Goal: Task Accomplishment & Management: Manage account settings

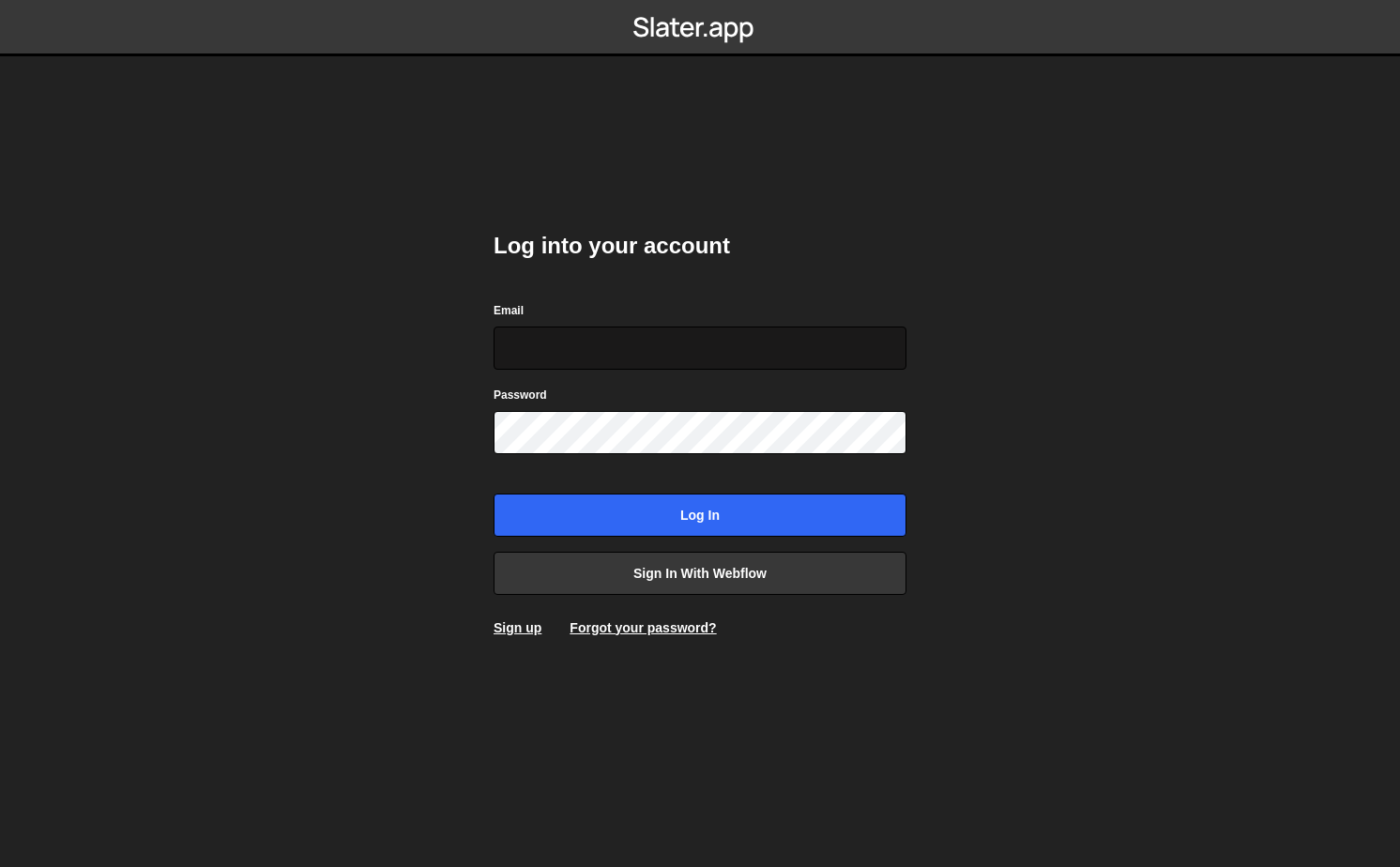
click at [601, 348] on input "Email" at bounding box center [700, 347] width 413 height 43
click at [622, 457] on form "Email Password Log in" at bounding box center [700, 419] width 413 height 237
click at [605, 349] on input "Email" at bounding box center [700, 347] width 413 height 43
paste input "[EMAIL_ADDRESS][DOMAIN_NAME]"
type input "[EMAIL_ADDRESS][DOMAIN_NAME]"
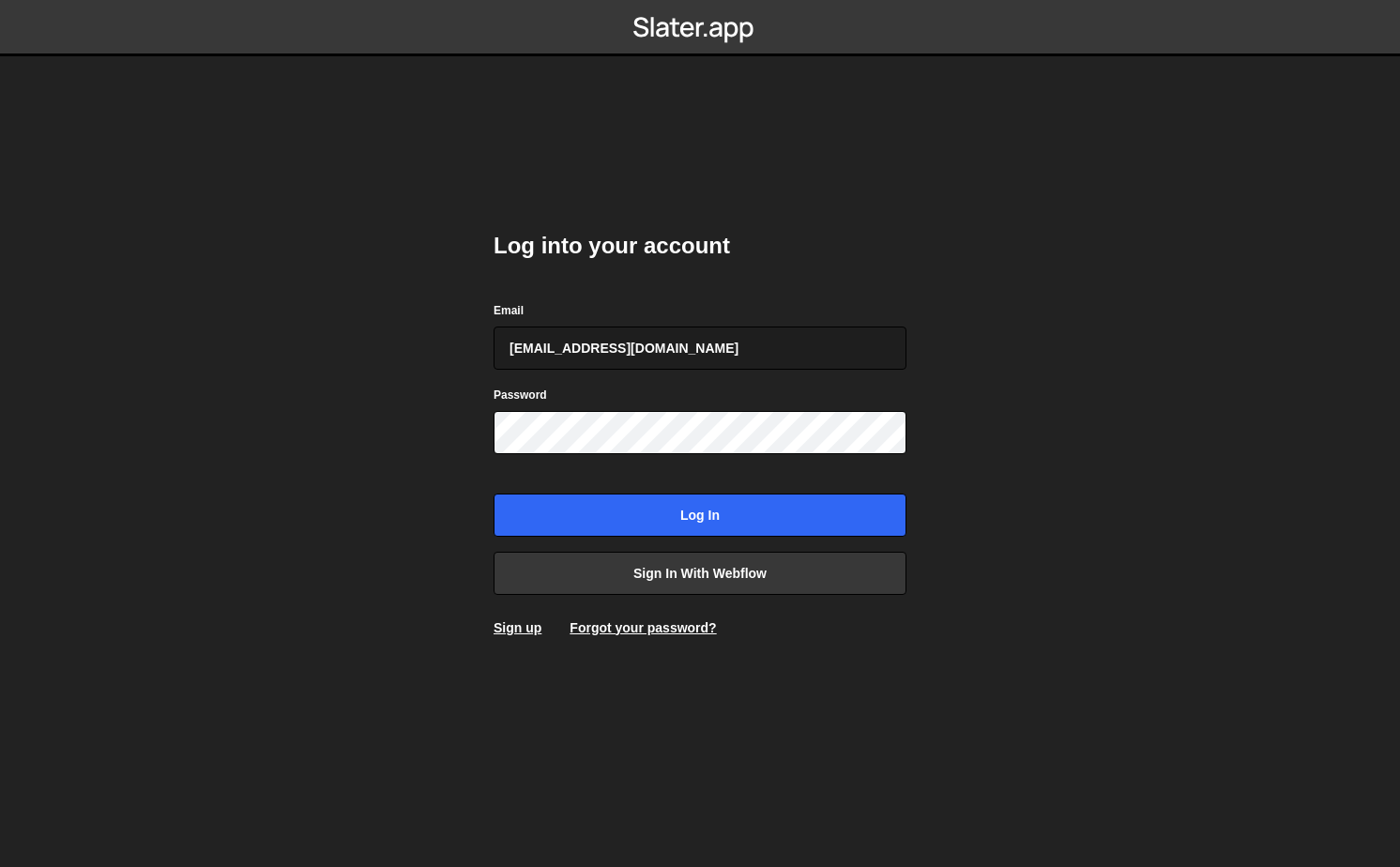
click at [678, 537] on div "Log into your account Email hicham@wemakebettermistakes.com Password Log in Sig…" at bounding box center [700, 434] width 413 height 463
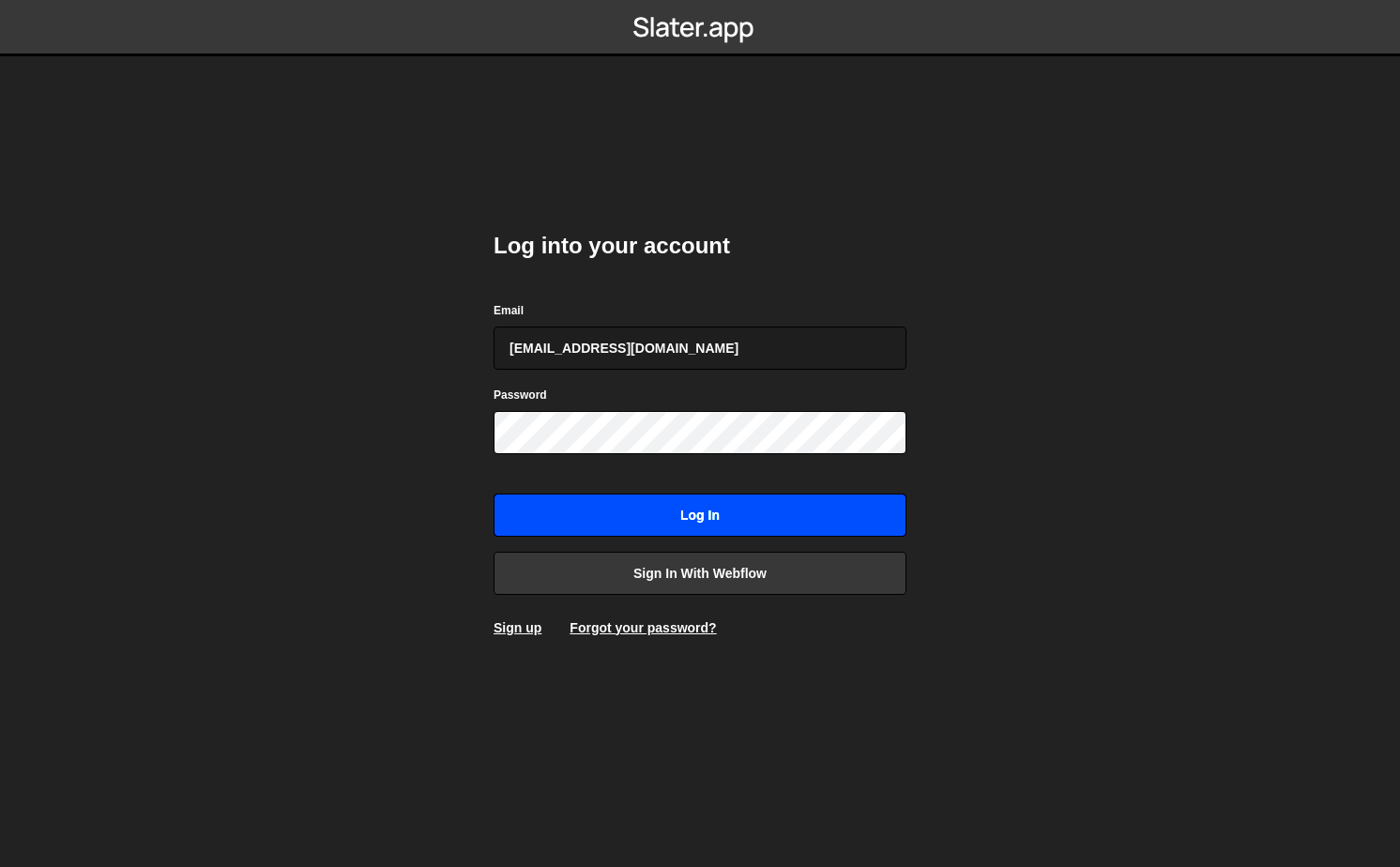
click at [679, 523] on input "Log in" at bounding box center [700, 515] width 413 height 43
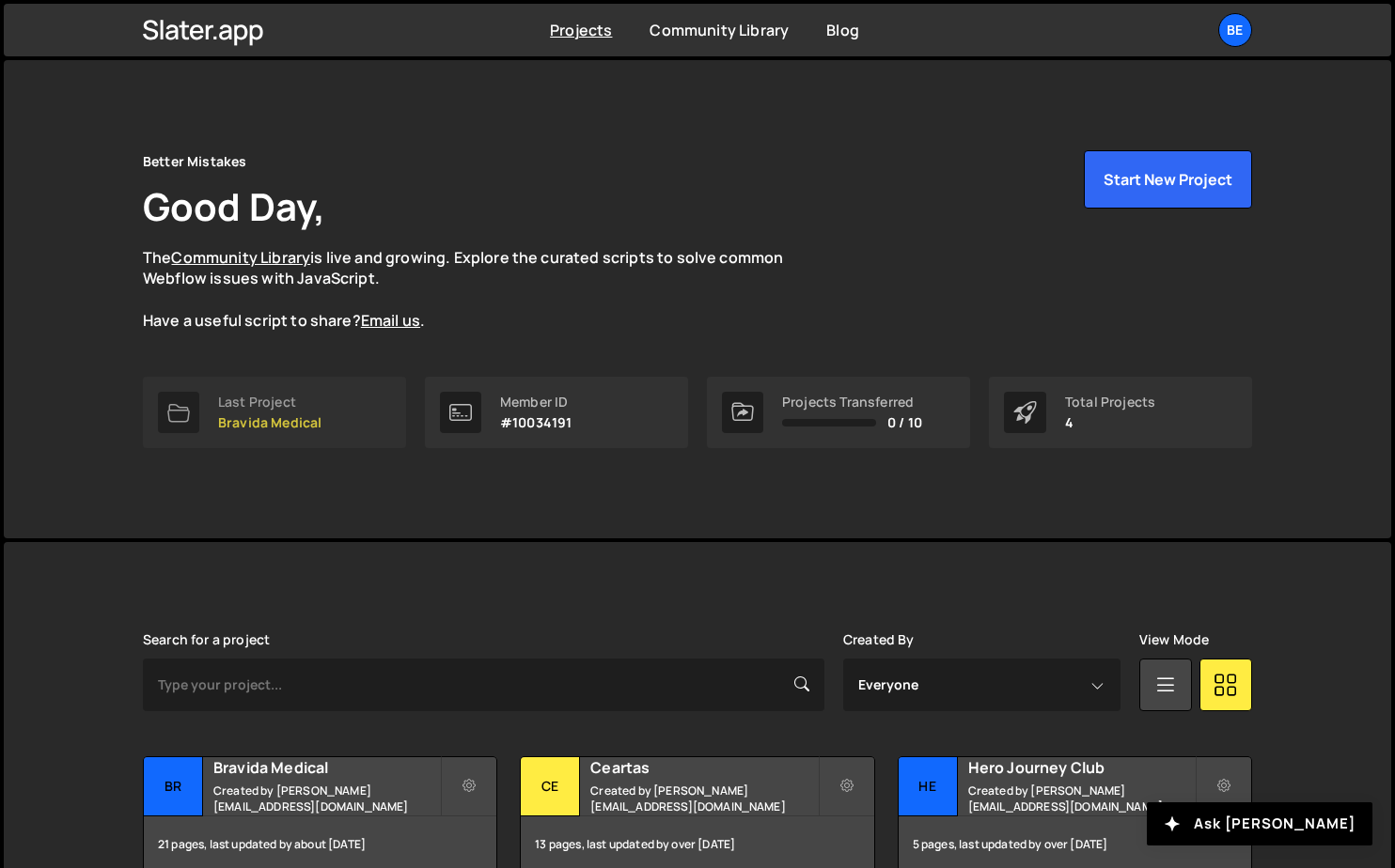
click at [315, 407] on div "Last Project" at bounding box center [270, 402] width 104 height 15
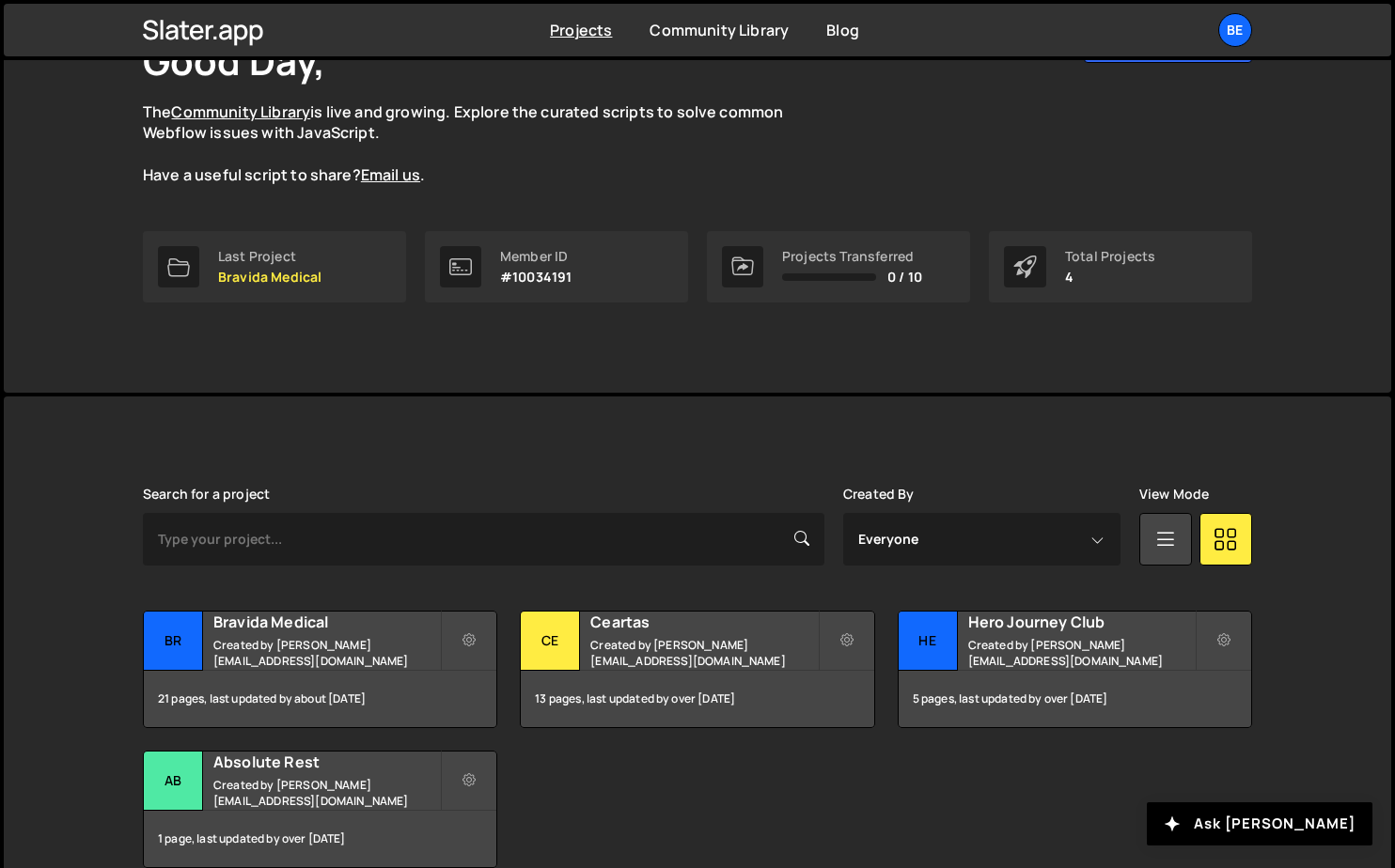
scroll to position [239, 0]
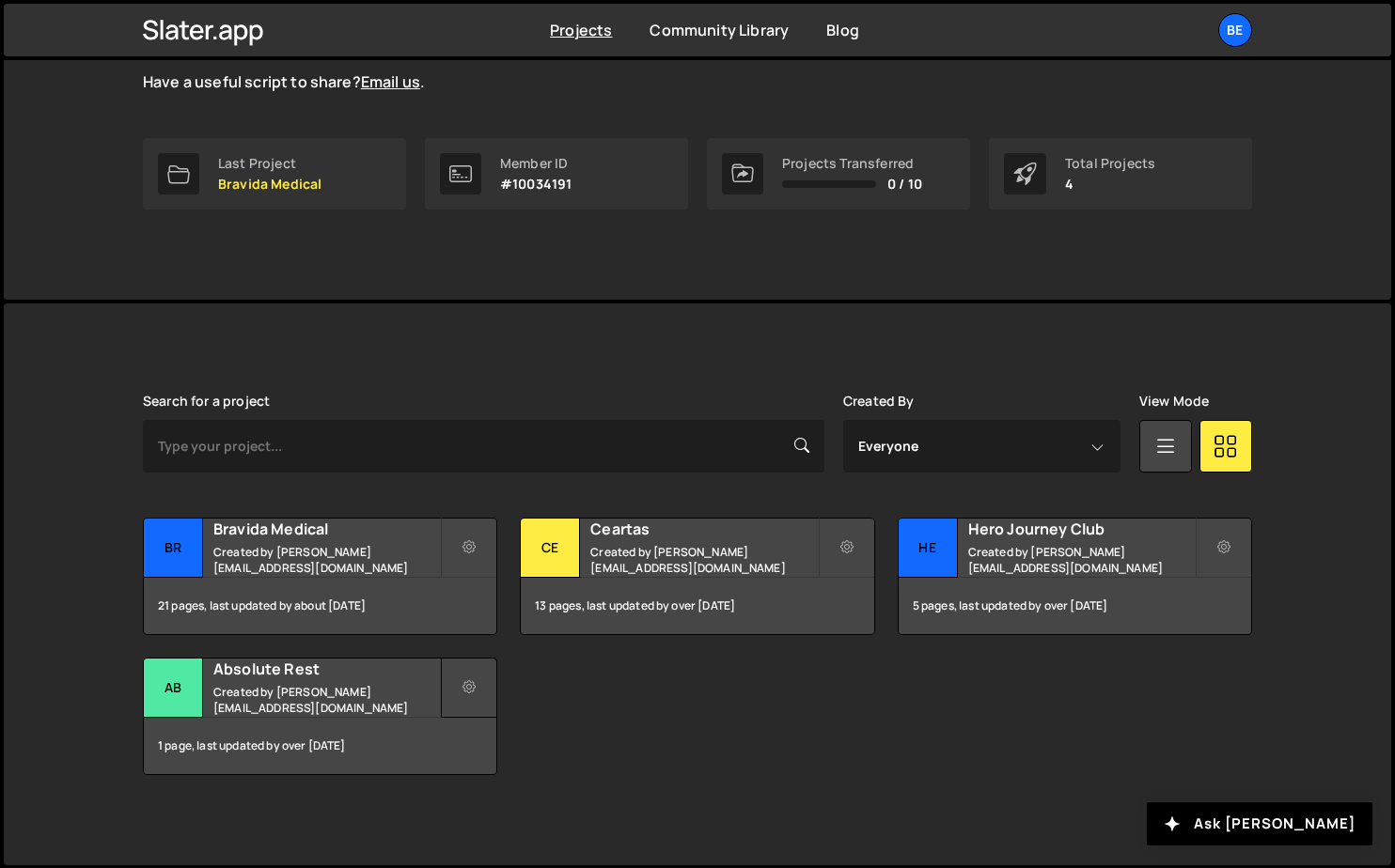
click at [469, 690] on icon at bounding box center [468, 688] width 13 height 19
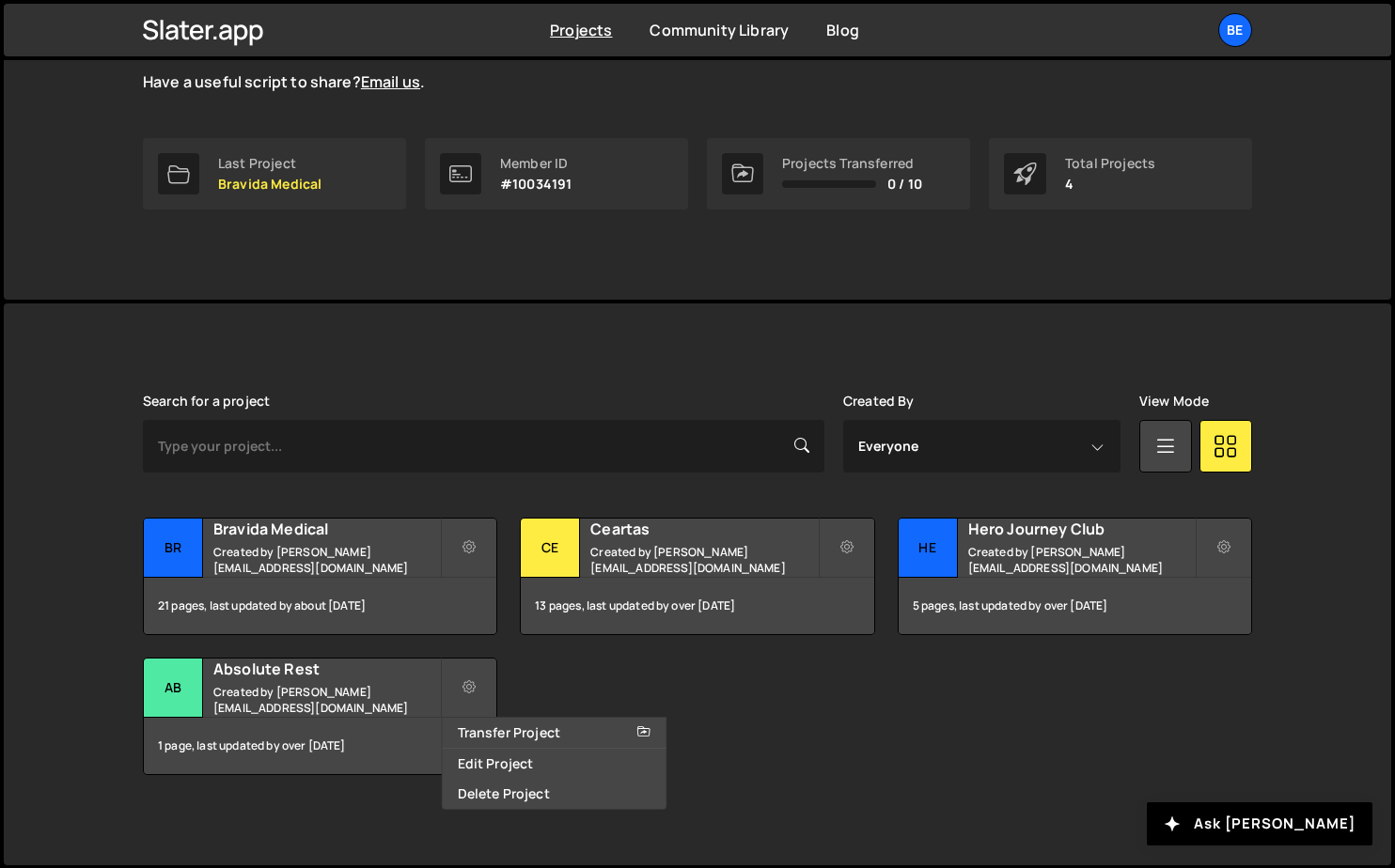
click at [548, 686] on div "Transfer Project Edit Project Delete Project Br Bravida Medical Created by hich…" at bounding box center [697, 647] width 1109 height 257
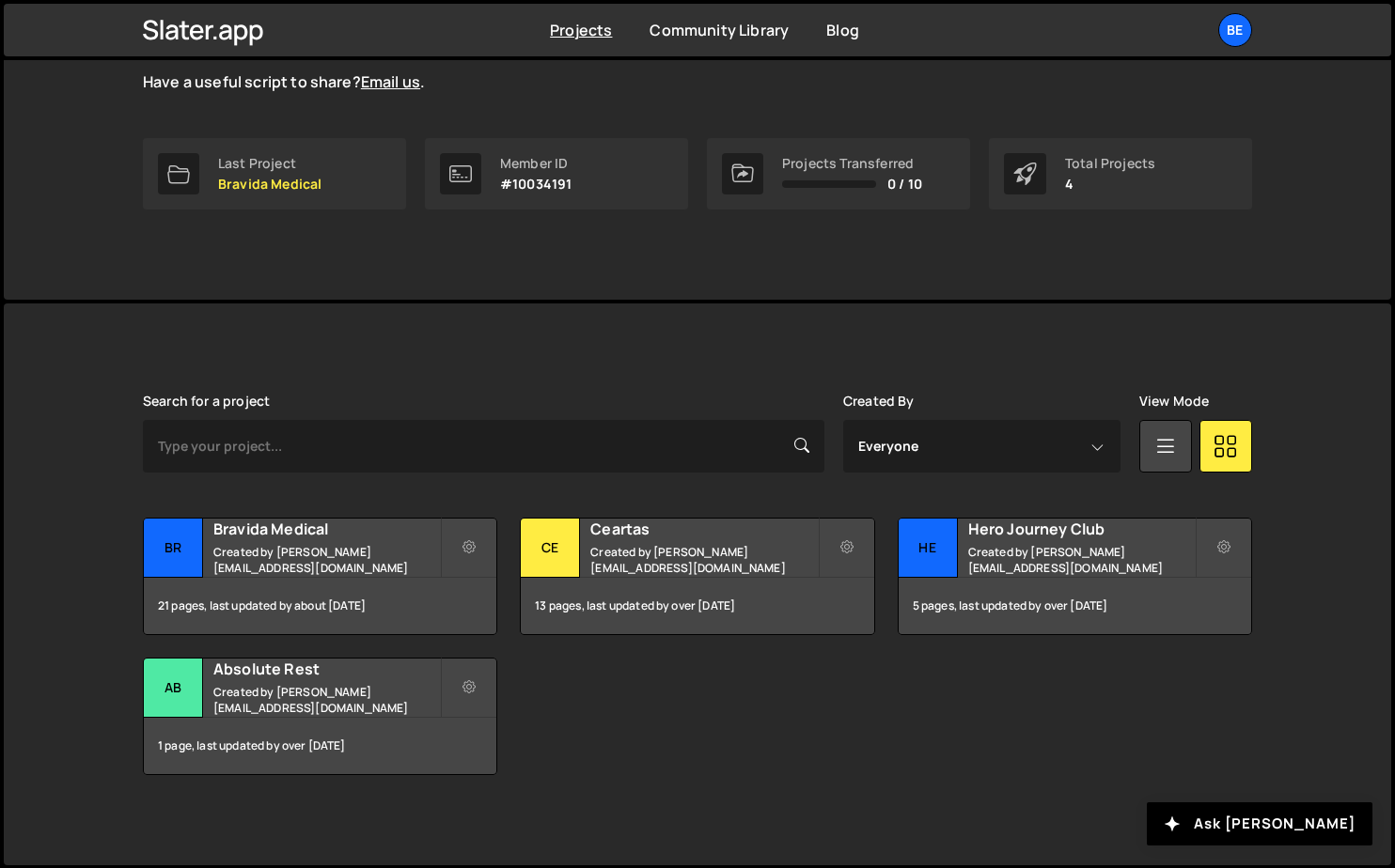
scroll to position [0, 0]
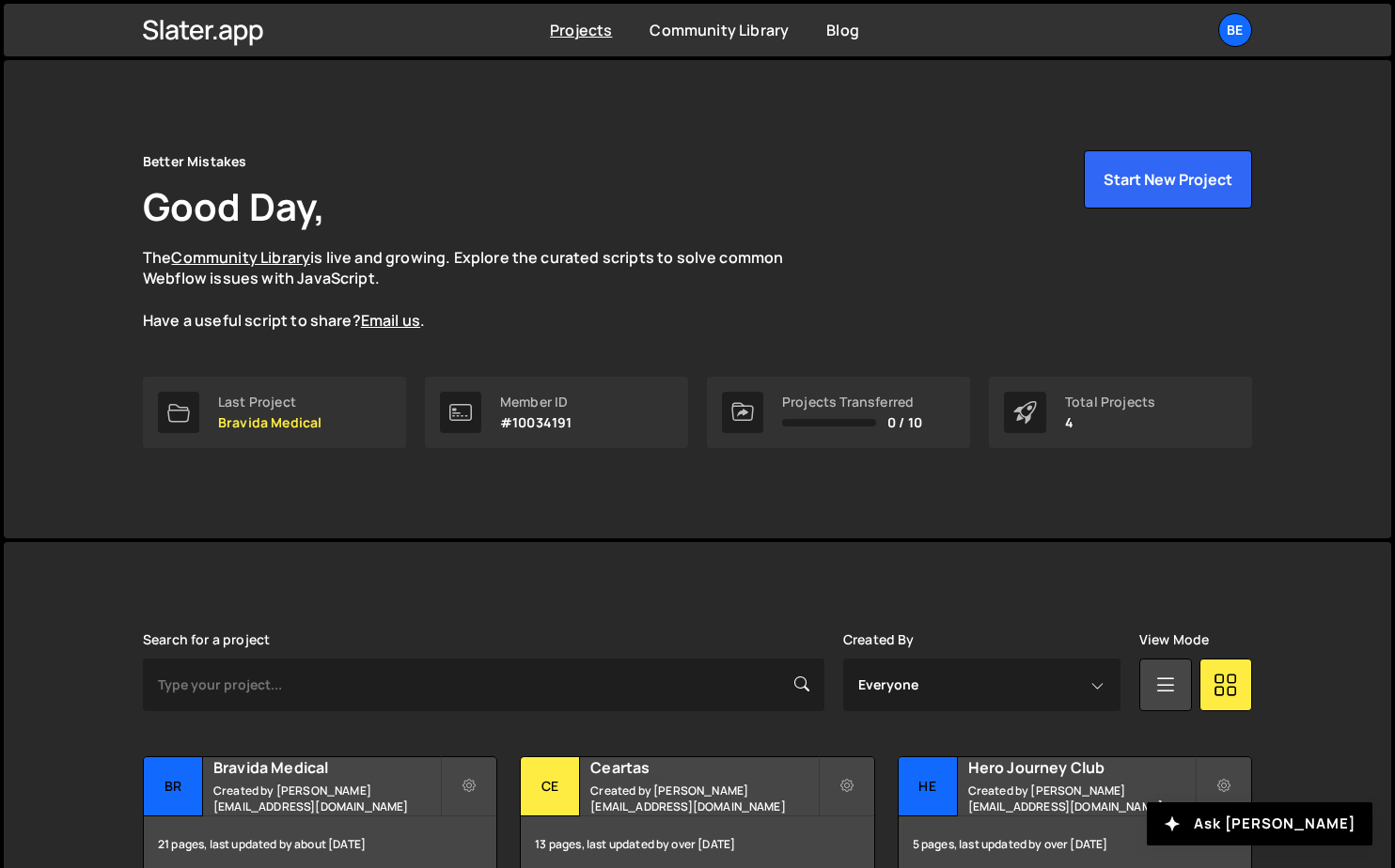
click at [1216, 33] on ul "Be Projects Your Teams Invite team member Account Billing Logout" at bounding box center [1191, 30] width 123 height 34
click at [1231, 33] on div "Be" at bounding box center [1235, 30] width 34 height 34
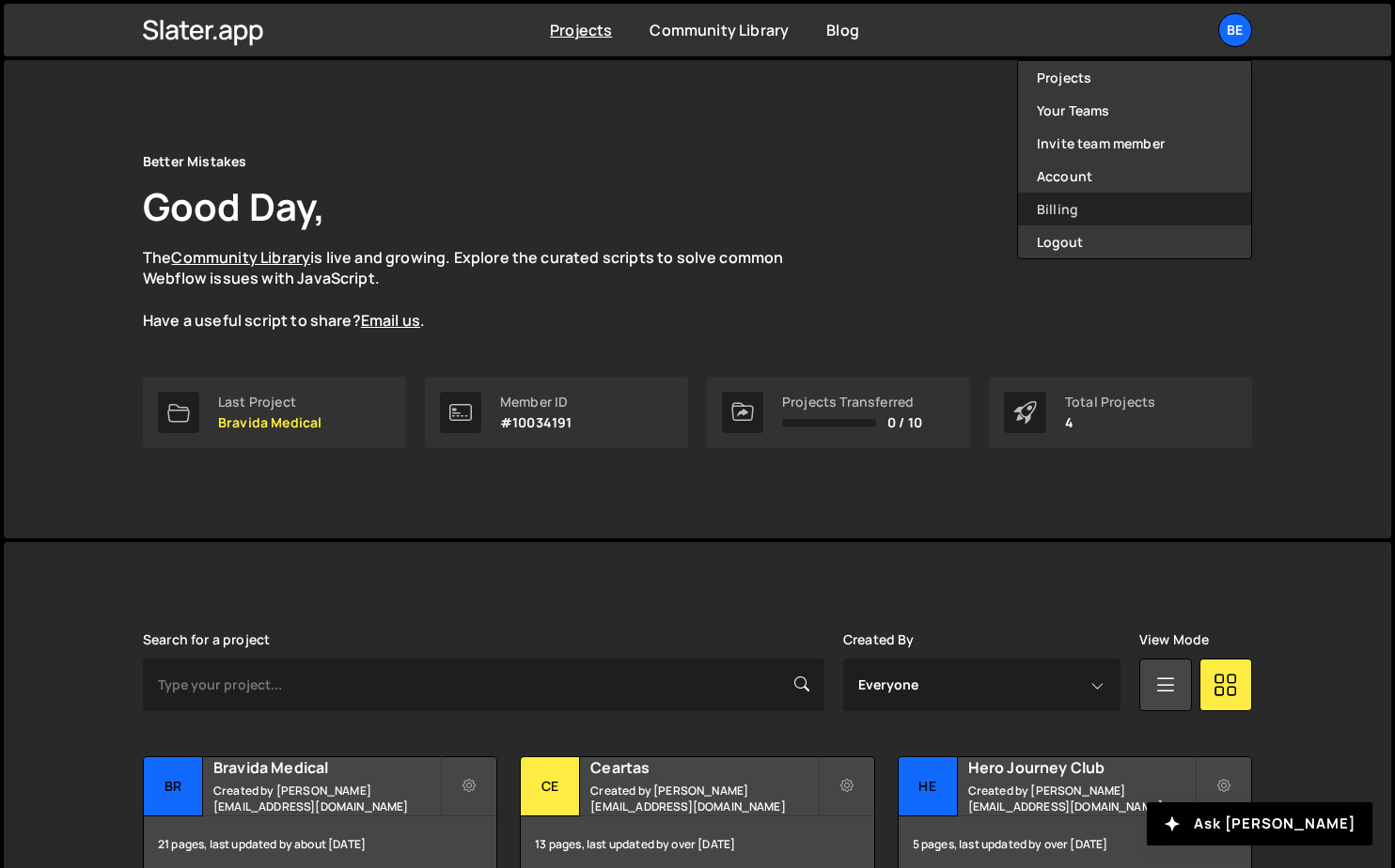
click at [1104, 210] on link "Billing" at bounding box center [1134, 208] width 233 height 33
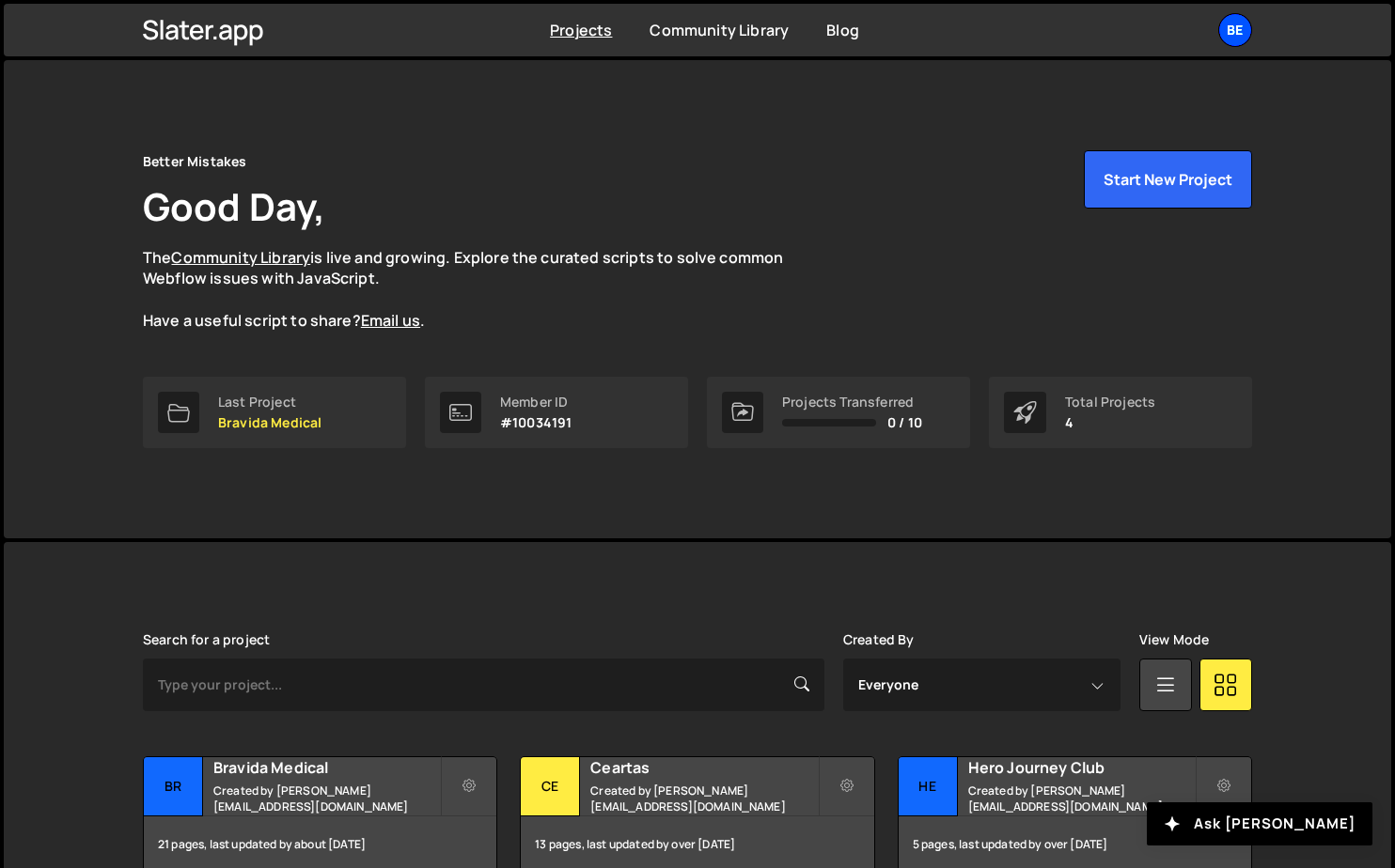
click at [1236, 27] on div "Be" at bounding box center [1235, 30] width 34 height 34
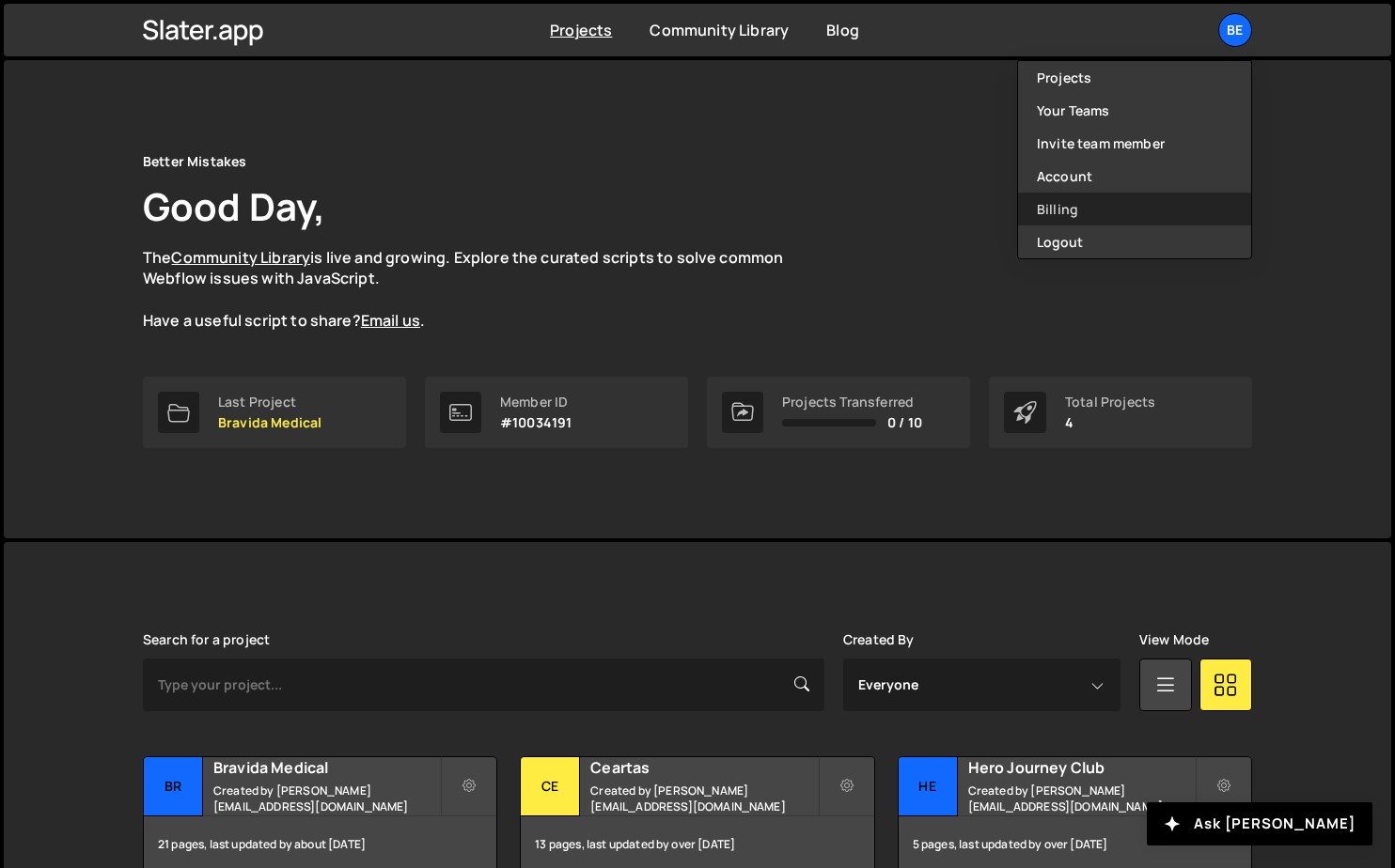
click at [1066, 212] on link "Billing" at bounding box center [1134, 208] width 233 height 33
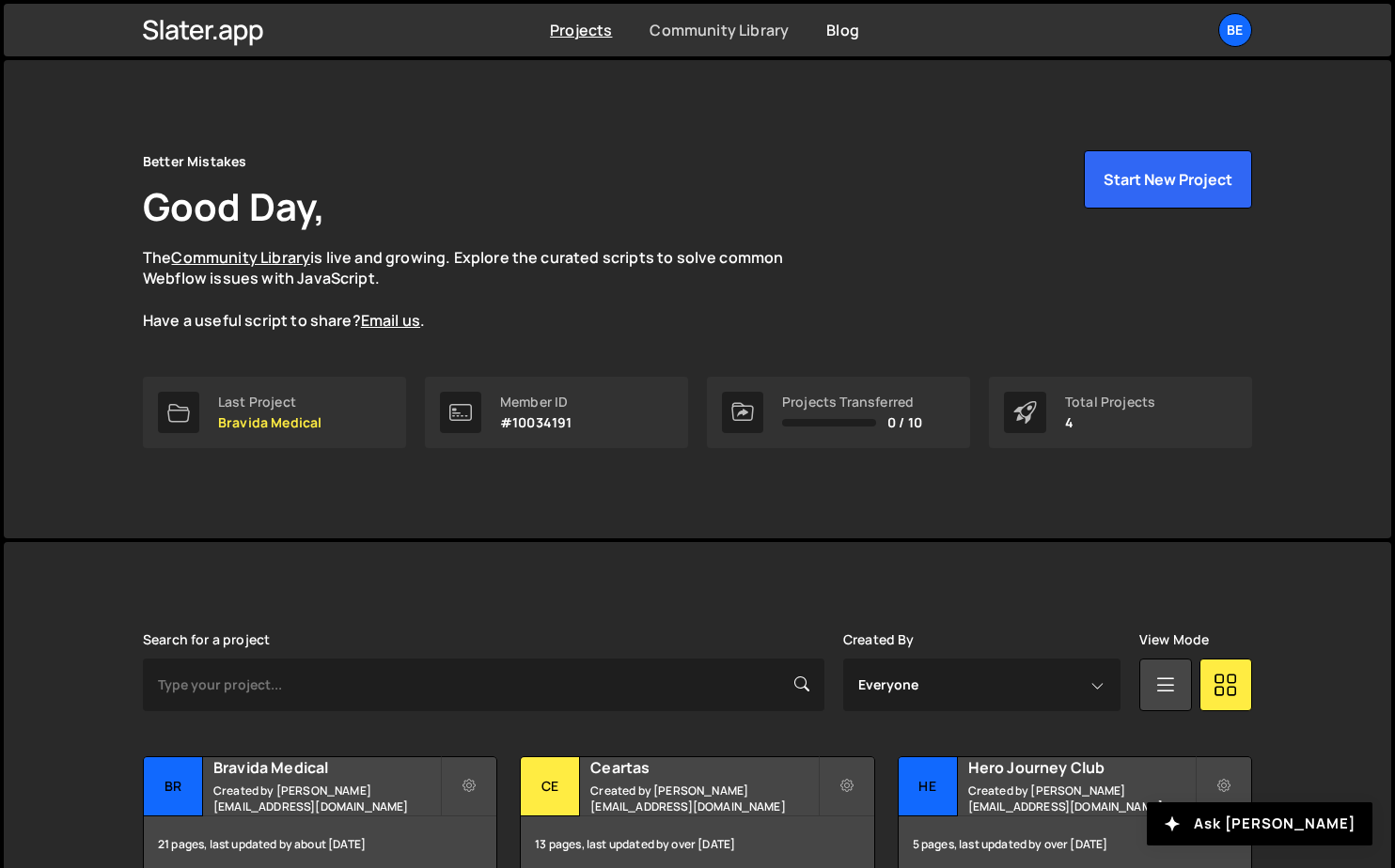
click at [736, 28] on link "Community Library" at bounding box center [719, 30] width 140 height 21
click at [396, 316] on link "Email us" at bounding box center [390, 320] width 59 height 21
click at [441, 337] on div "Better Mistakes Good Day, The Community Library is live and growing. Explore th…" at bounding box center [697, 263] width 1109 height 226
click at [627, 229] on div "Better Mistakes Good Day, The Community Library is live and growing. Explore th…" at bounding box center [697, 241] width 1109 height 181
click at [851, 356] on div "Better Mistakes Good Day, The Community Library is live and growing. Explore th…" at bounding box center [697, 263] width 1109 height 226
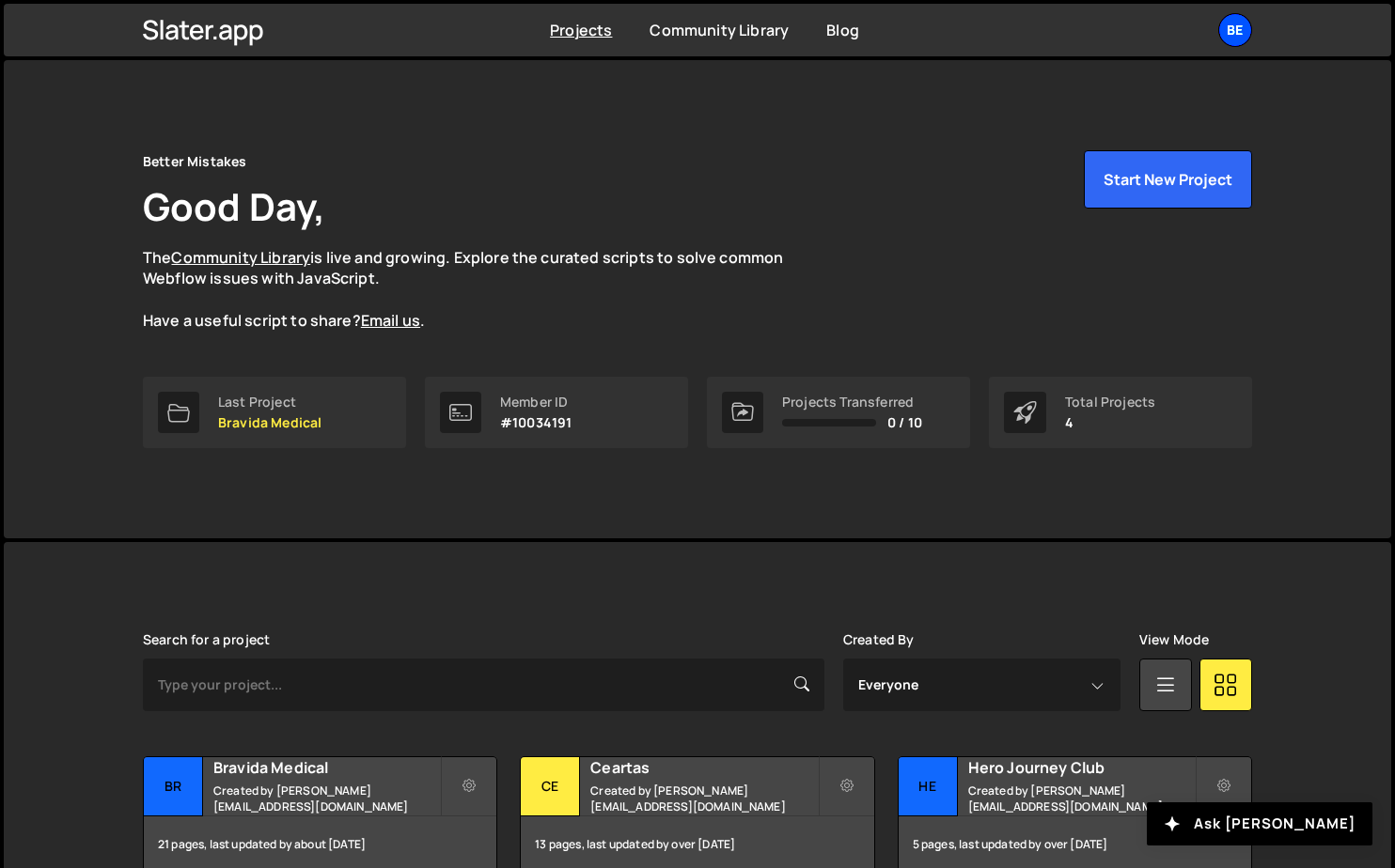
click at [1244, 29] on div "Be" at bounding box center [1235, 30] width 34 height 34
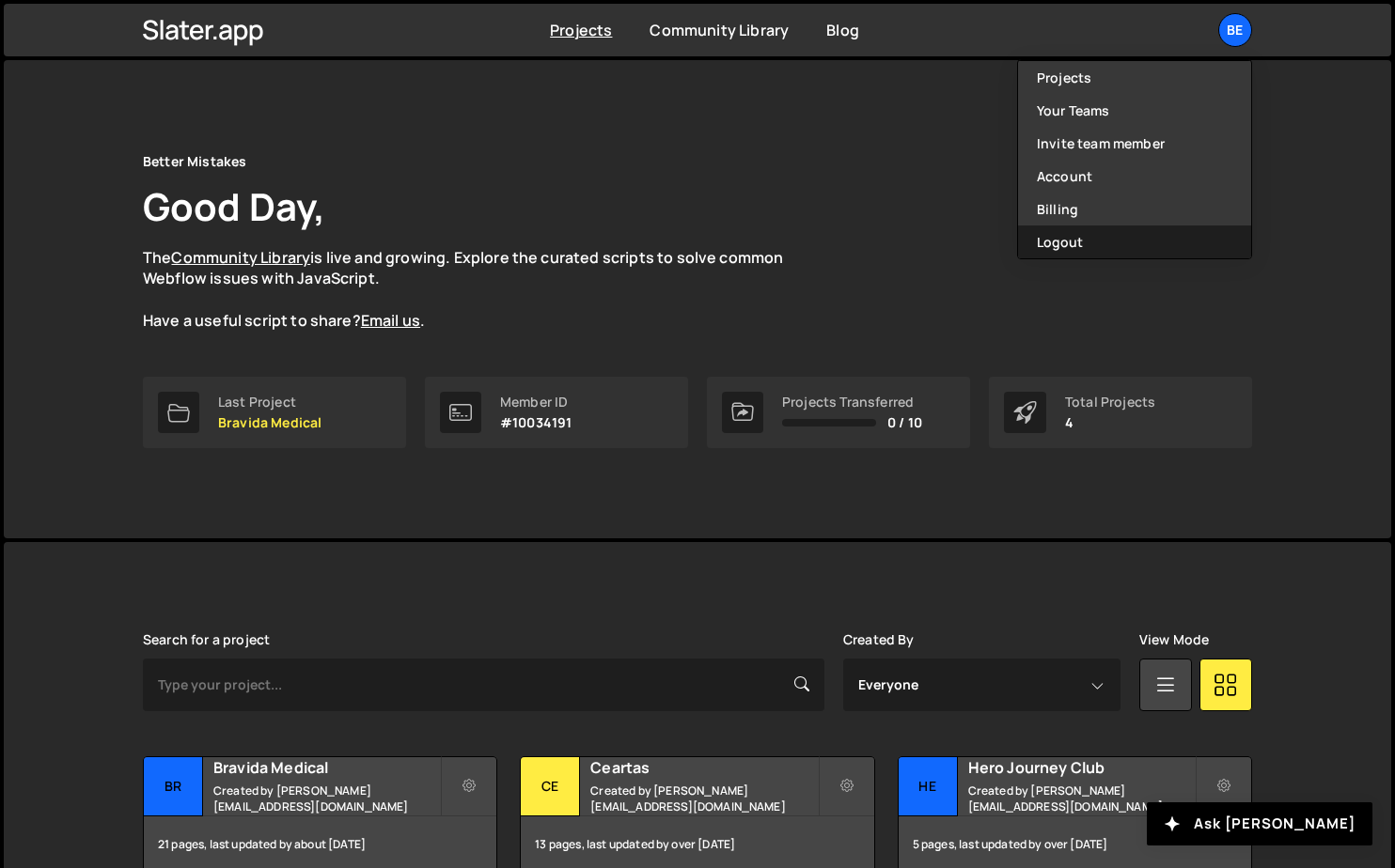
click at [1103, 241] on button "Logout" at bounding box center [1134, 241] width 233 height 33
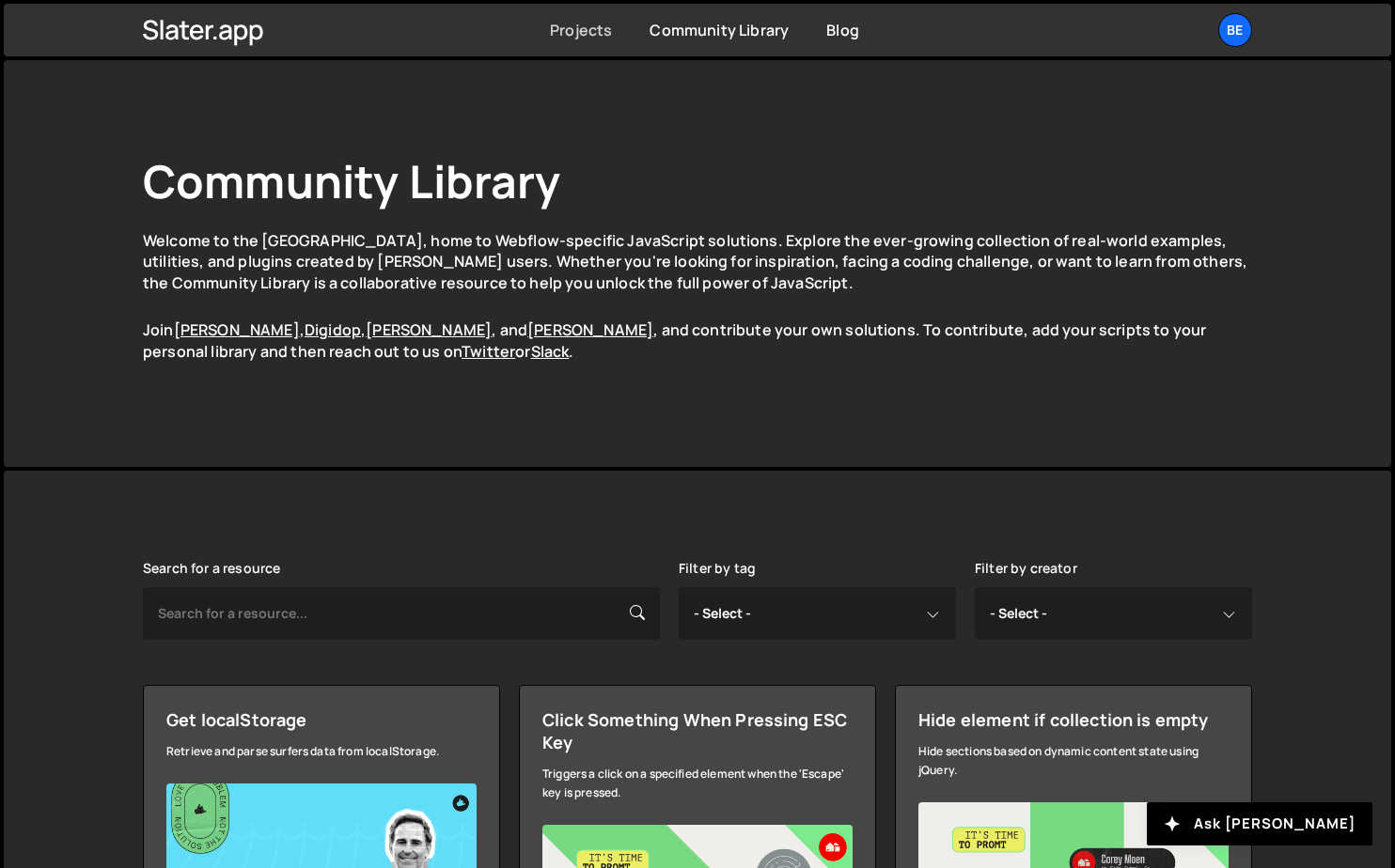
click at [581, 31] on link "Projects" at bounding box center [581, 30] width 62 height 21
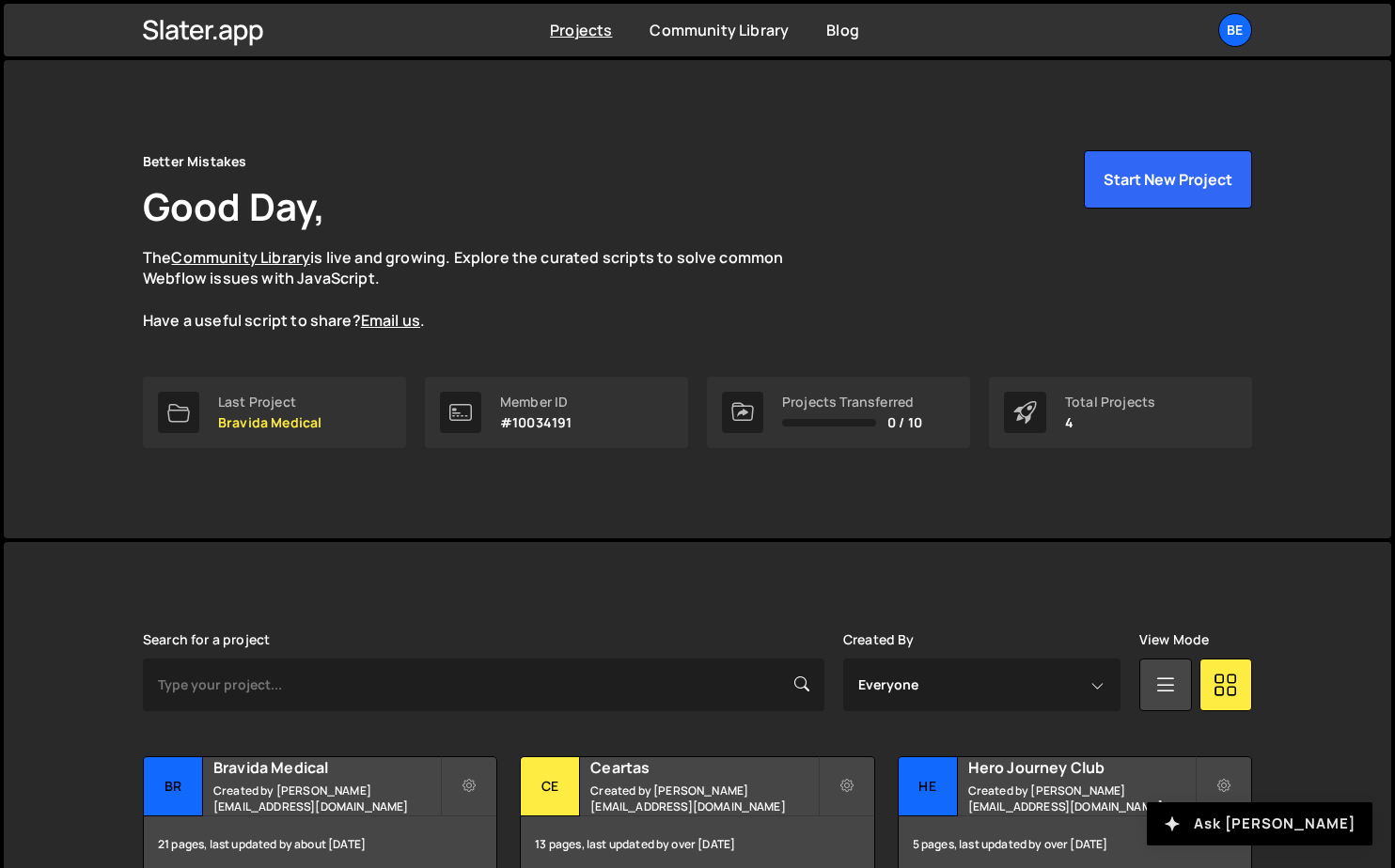
click at [1279, 834] on button "Ask [PERSON_NAME]" at bounding box center [1259, 823] width 225 height 43
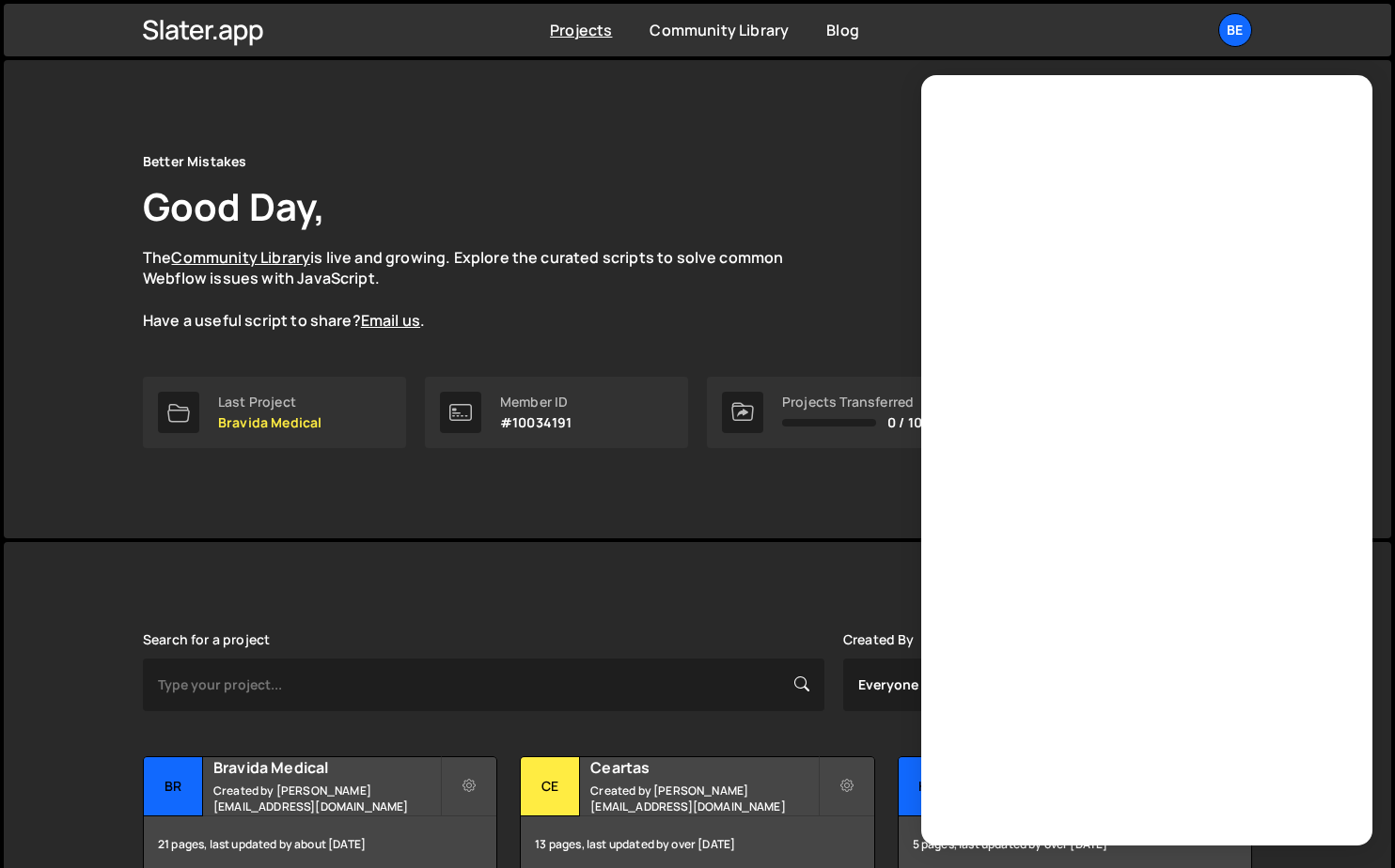
click at [866, 206] on div "Better Mistakes Good Day, The Community Library is live and growing. Explore th…" at bounding box center [697, 241] width 1109 height 181
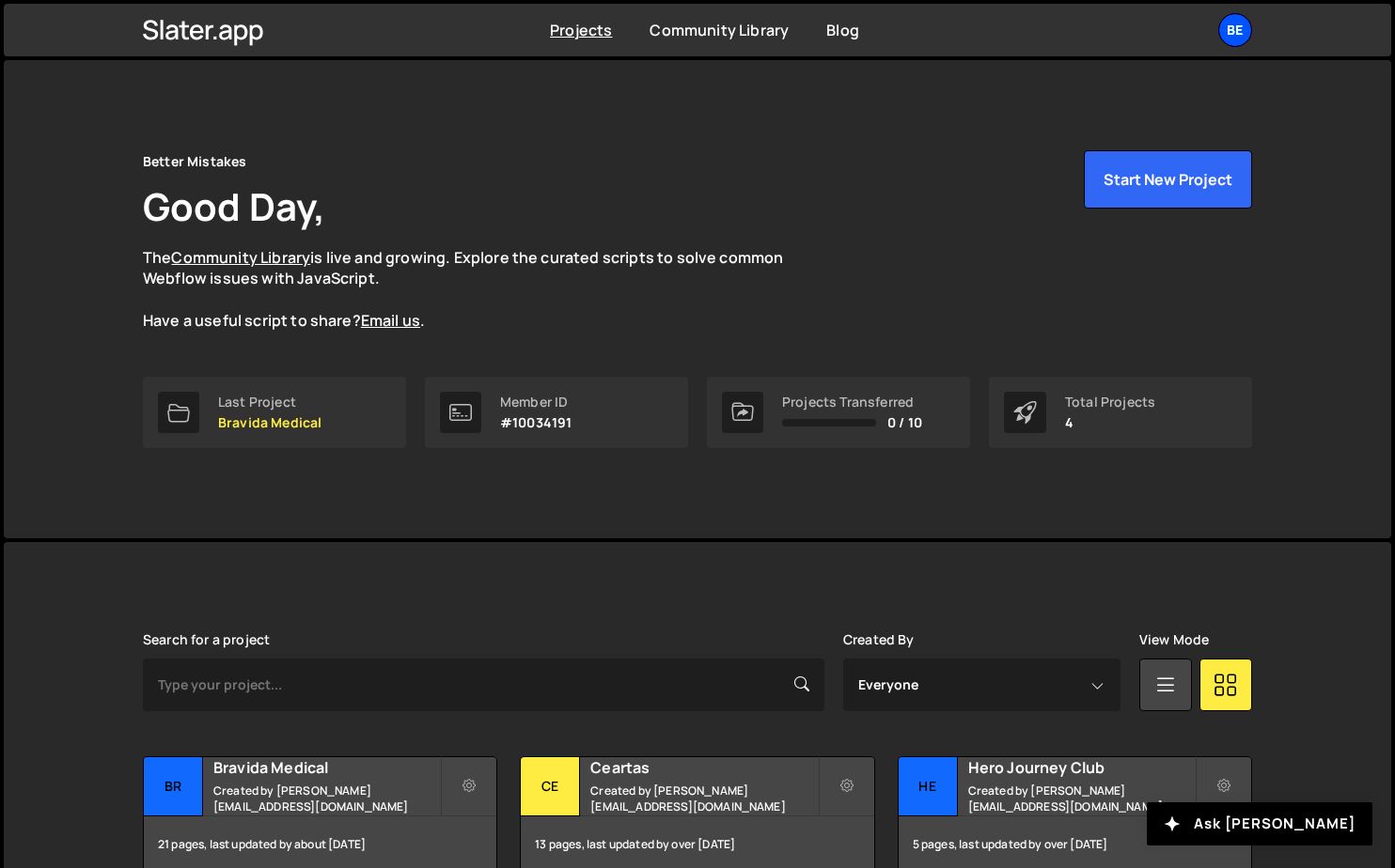
click at [1228, 30] on div "Be" at bounding box center [1235, 30] width 34 height 34
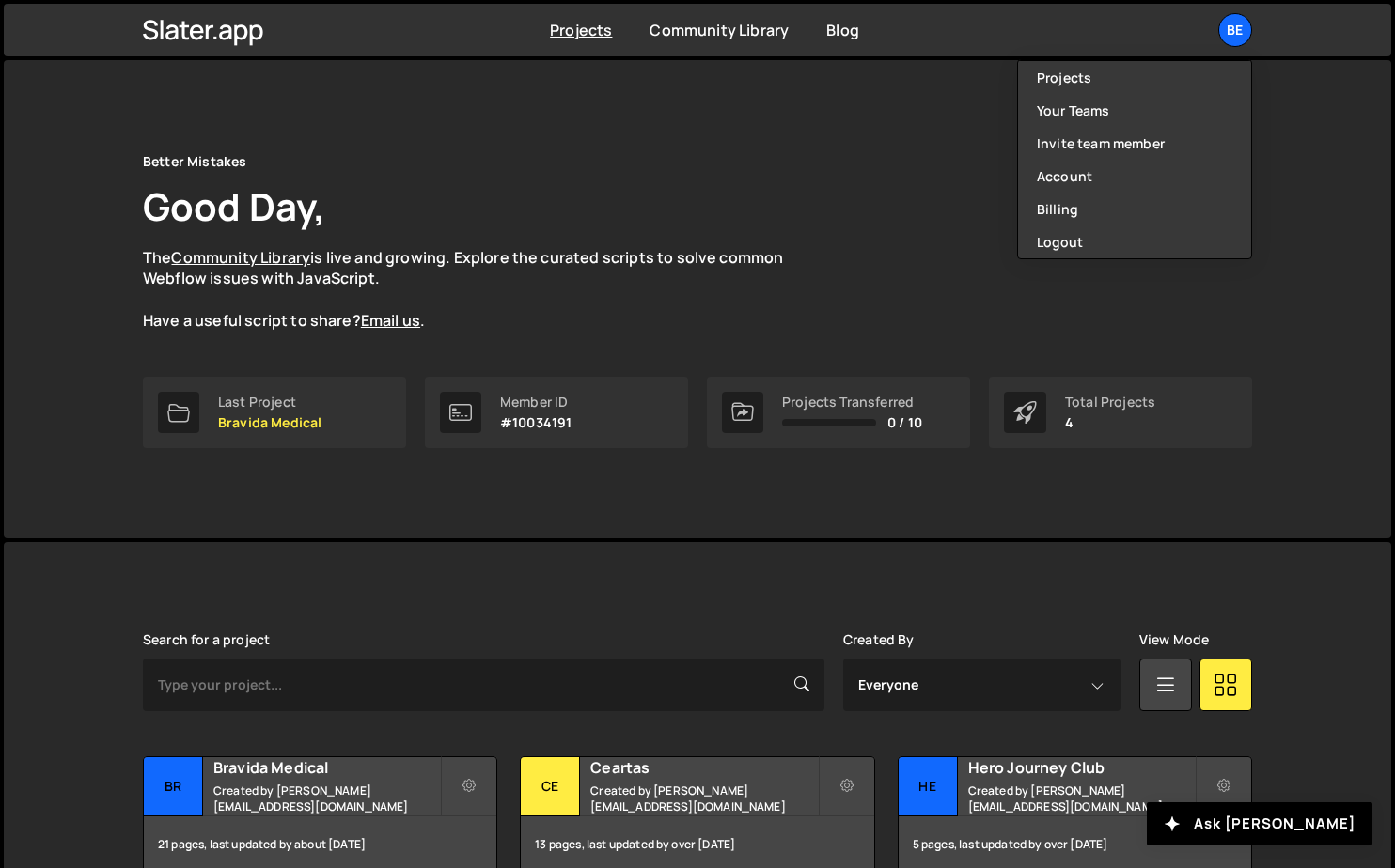
click at [858, 372] on div "Better Mistakes Good Day, The Community Library is live and growing. Explore th…" at bounding box center [697, 263] width 1109 height 226
